Goal: Information Seeking & Learning: Learn about a topic

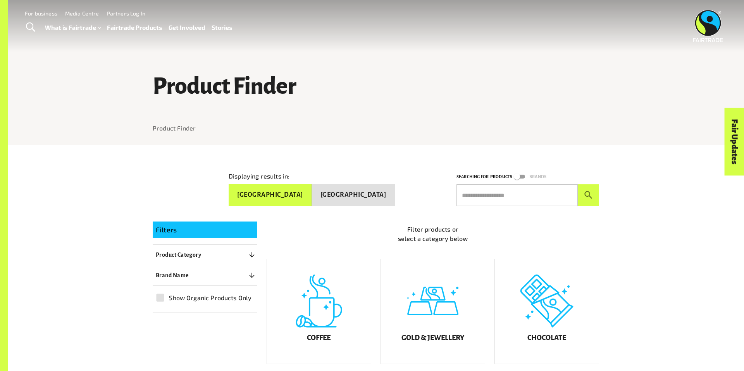
scroll to position [90, 0]
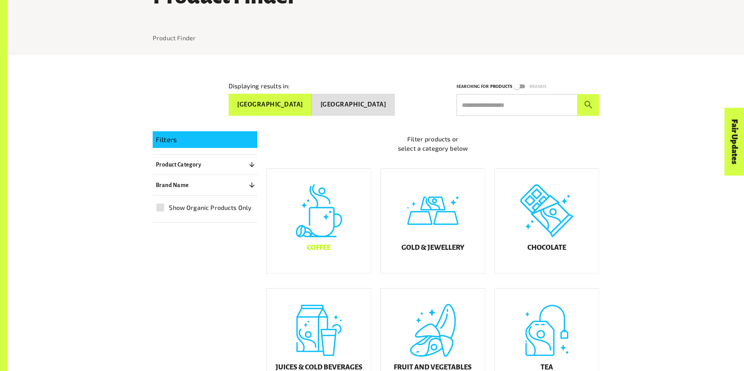
click at [312, 242] on div "Coffee" at bounding box center [319, 221] width 104 height 105
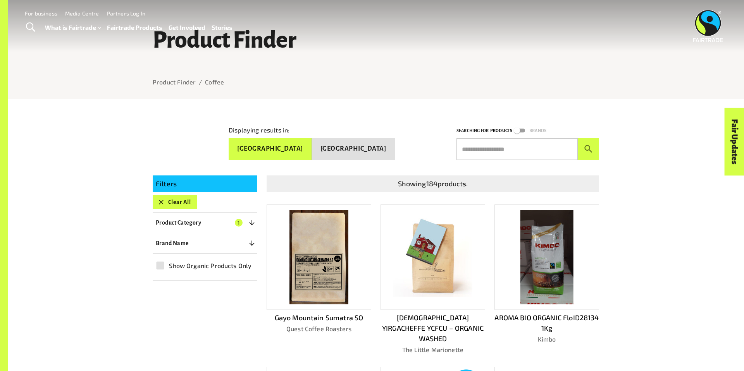
scroll to position [46, 0]
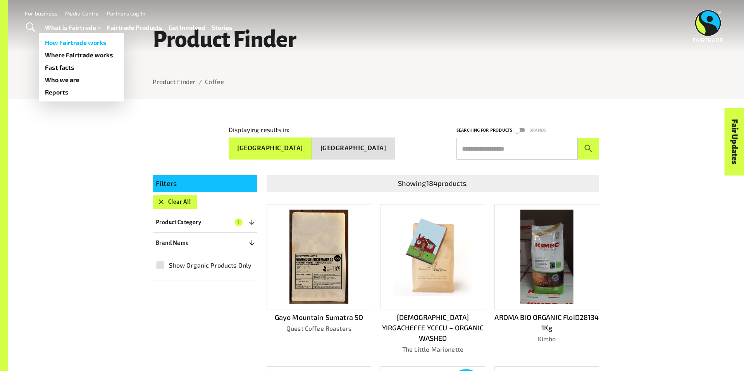
click at [71, 41] on link "How Fairtrade works" at bounding box center [81, 42] width 85 height 12
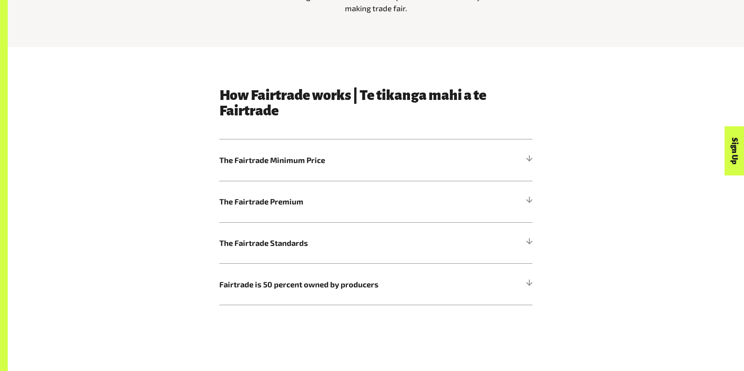
scroll to position [440, 0]
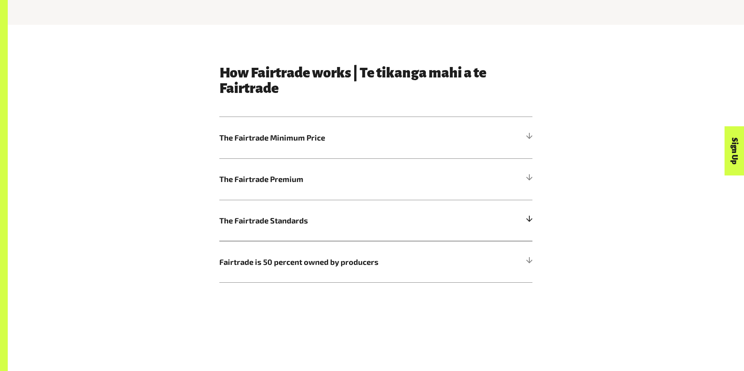
click at [311, 218] on span "The Fairtrade Standards" at bounding box center [336, 221] width 235 height 12
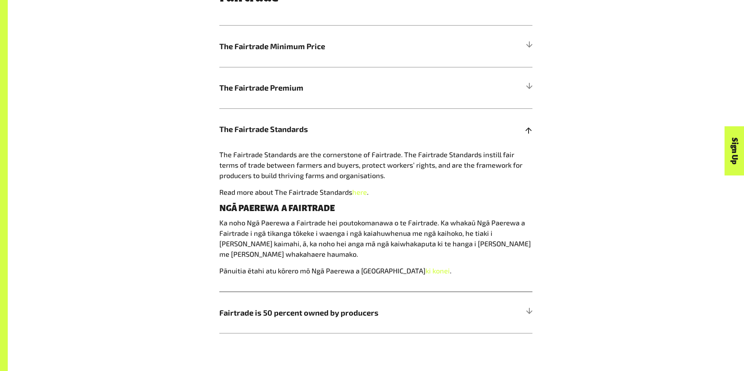
scroll to position [540, 0]
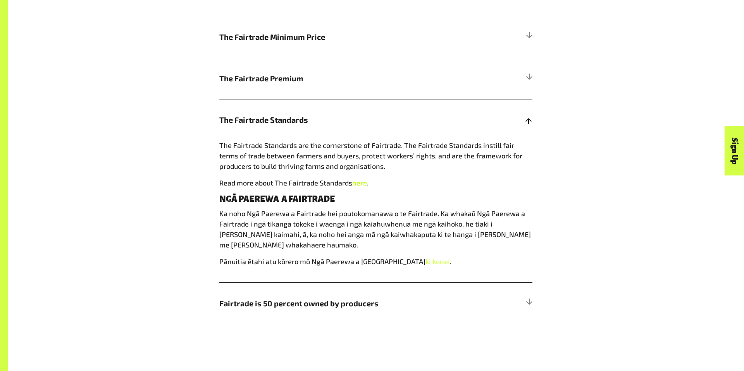
click at [363, 184] on link "here" at bounding box center [359, 183] width 15 height 9
